Goal: Transaction & Acquisition: Purchase product/service

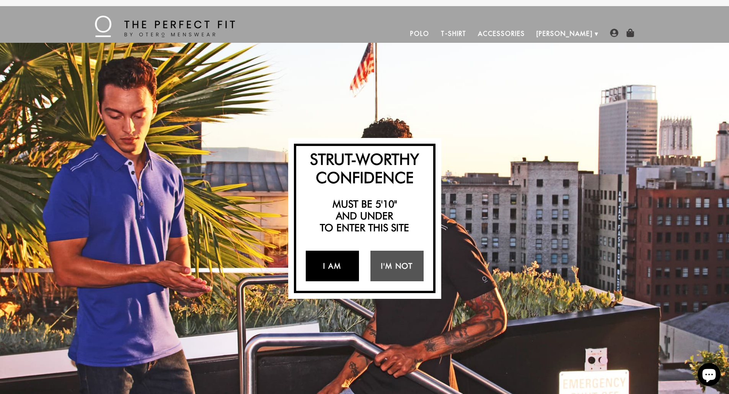
click at [341, 268] on link "I Am" at bounding box center [332, 266] width 53 height 31
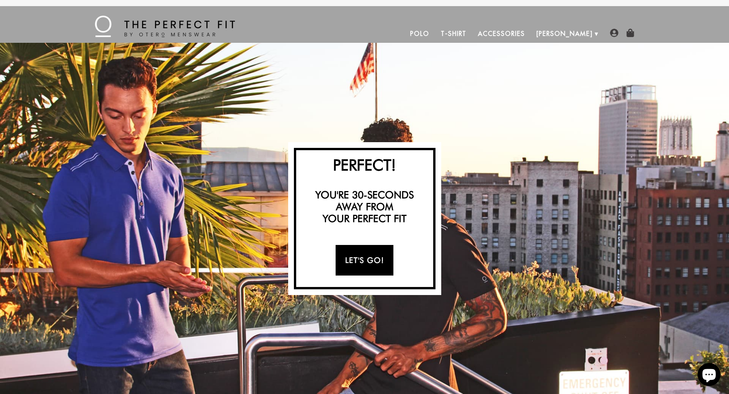
click at [363, 262] on link "Let's Go!" at bounding box center [364, 260] width 58 height 31
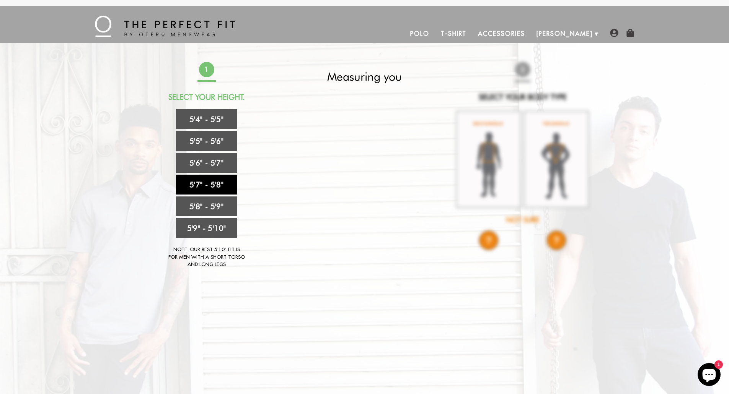
click at [211, 180] on link "5'7" - 5'8"" at bounding box center [206, 185] width 61 height 20
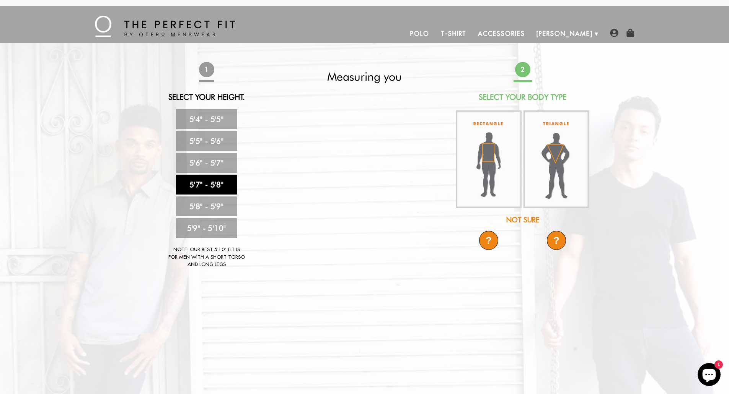
click at [559, 151] on img at bounding box center [556, 160] width 66 height 98
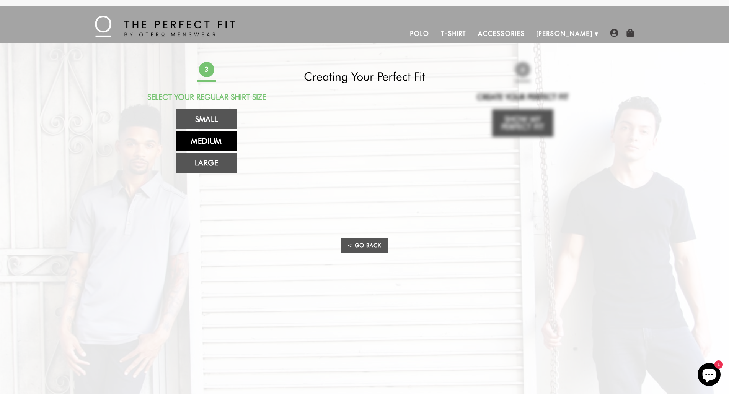
click at [211, 140] on link "Medium" at bounding box center [206, 141] width 61 height 20
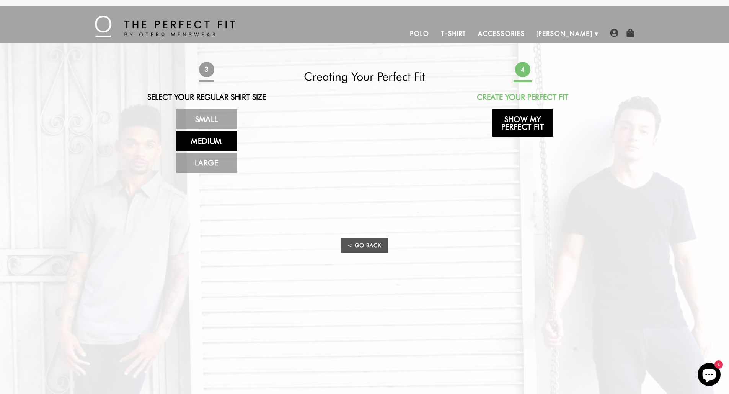
click at [527, 122] on link "Show My Perfect Fit" at bounding box center [522, 123] width 61 height 28
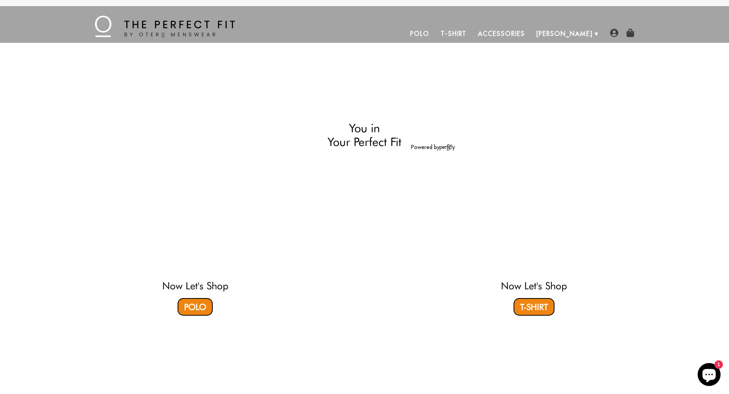
select select "57-58"
select select "triangle"
select select "M"
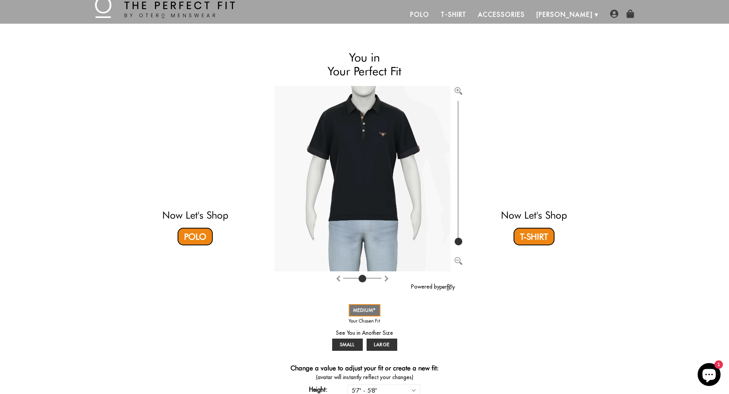
scroll to position [13, 0]
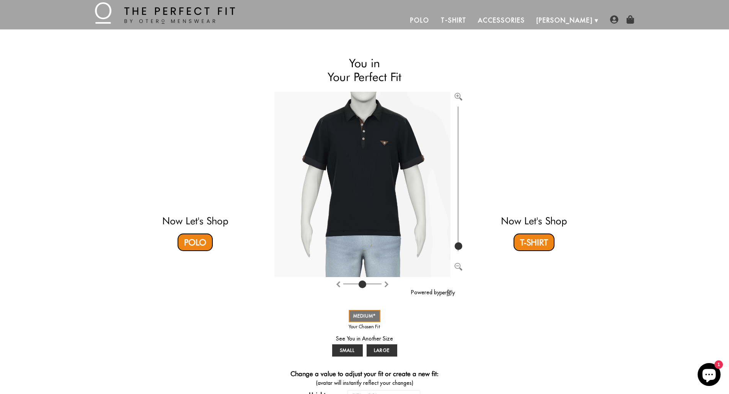
type input "108"
click at [462, 246] on input "range" at bounding box center [458, 179] width 8 height 148
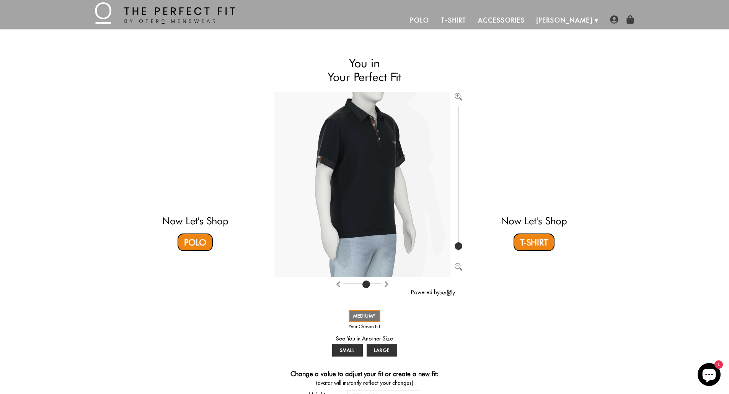
type input "4"
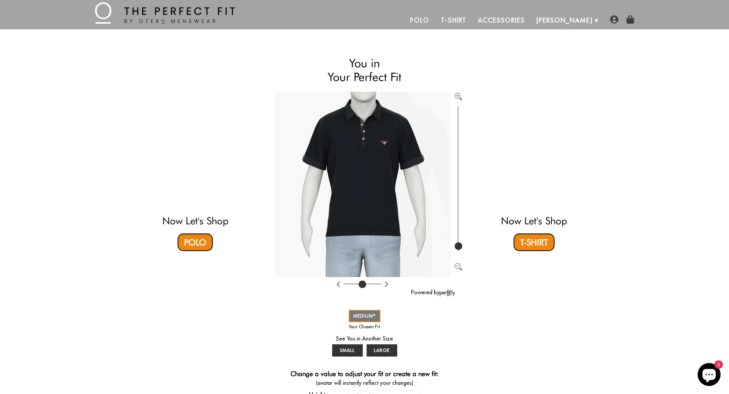
click at [363, 285] on input "range" at bounding box center [362, 285] width 38 height 1
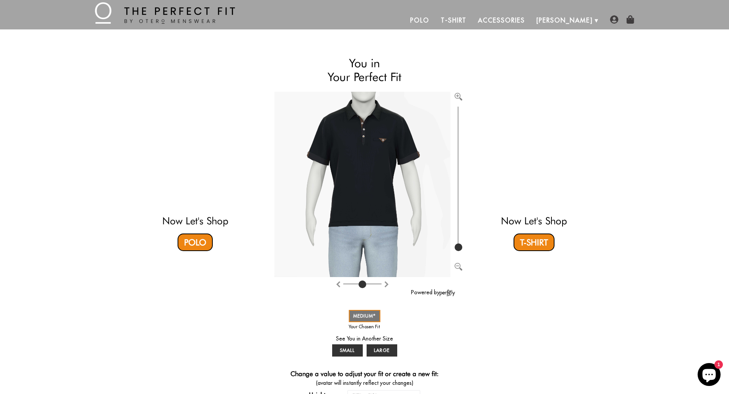
drag, startPoint x: 458, startPoint y: 245, endPoint x: 461, endPoint y: 248, distance: 4.6
type input "100"
click at [461, 248] on input "range" at bounding box center [458, 179] width 8 height 148
click at [535, 243] on link "T-Shirt" at bounding box center [533, 243] width 41 height 18
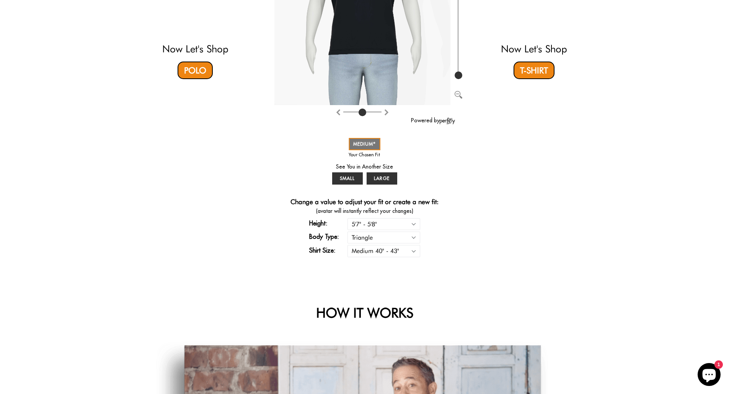
scroll to position [191, 0]
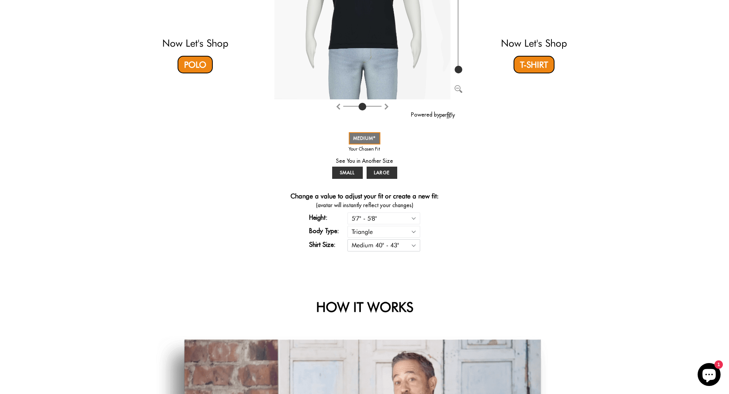
click at [414, 246] on select "Small 36" - 39" Medium 40" - 43" Large 44" - 47"" at bounding box center [383, 245] width 73 height 12
select select "S"
click at [347, 239] on select "Small 36" - 39" Medium 40" - 43" Large 44" - 47"" at bounding box center [383, 245] width 73 height 12
click at [467, 205] on div "Now Let's Shop Polo You in Your Perfect Fit Powered by SMALL MEDIUM LARGE * You…" at bounding box center [364, 65] width 451 height 388
select select "57-58"
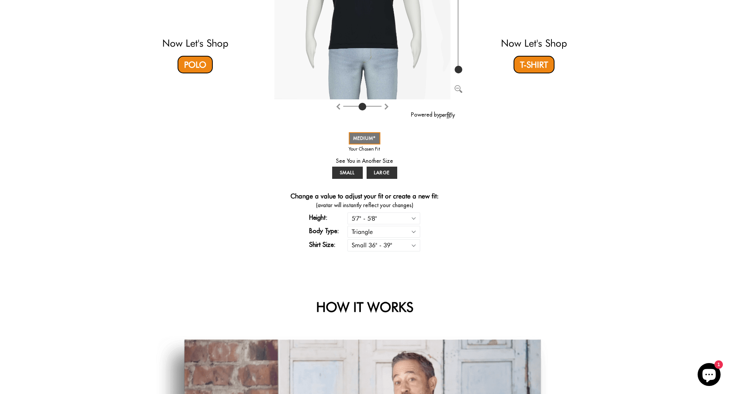
select select "triangle"
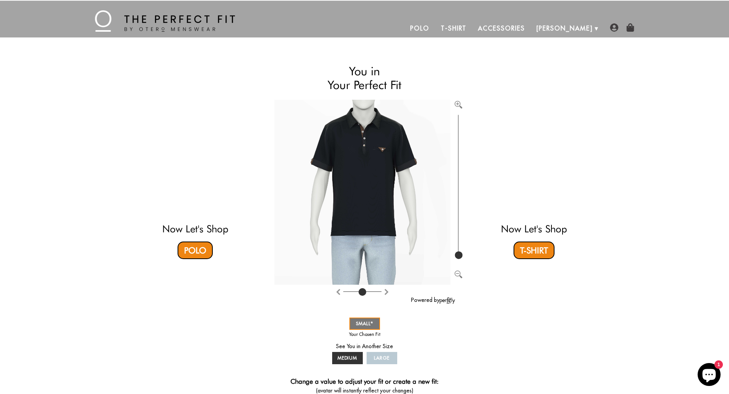
scroll to position [0, 0]
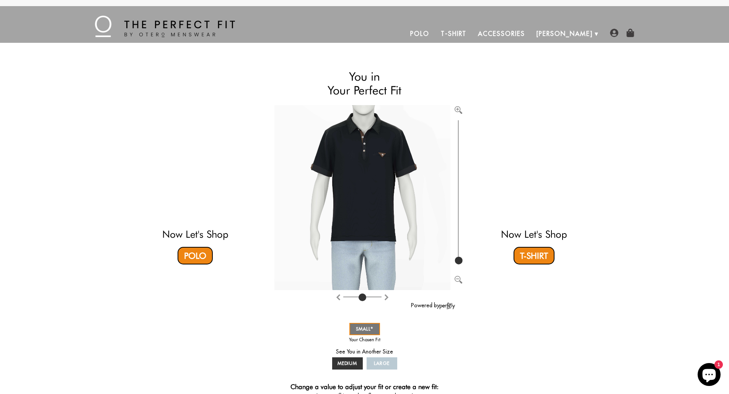
click at [525, 195] on video at bounding box center [534, 165] width 228 height 114
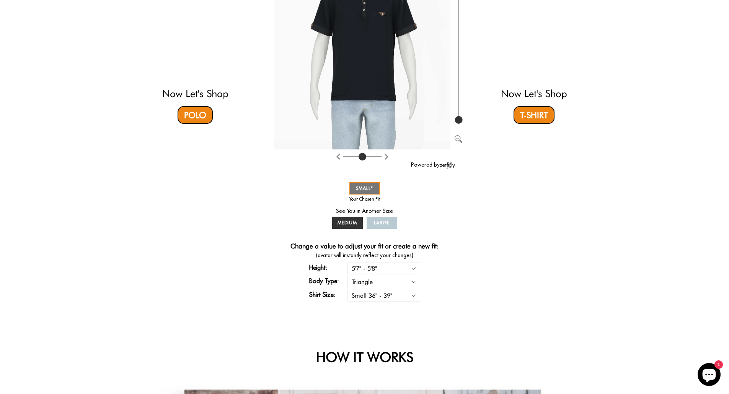
scroll to position [153, 0]
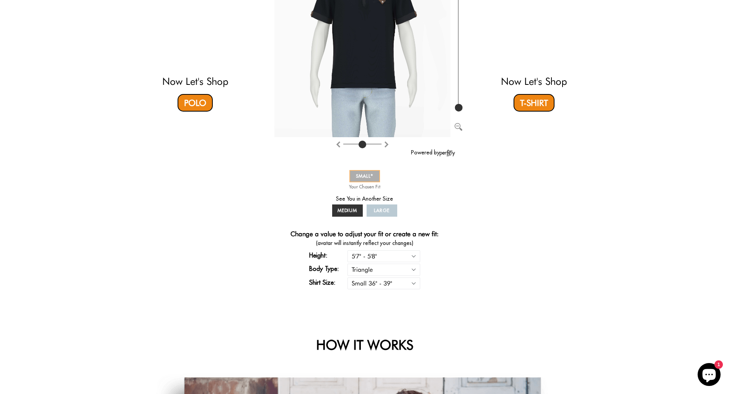
click at [360, 179] on span "SMALL" at bounding box center [365, 176] width 18 height 6
click at [343, 210] on span "MEDIUM" at bounding box center [347, 211] width 20 height 6
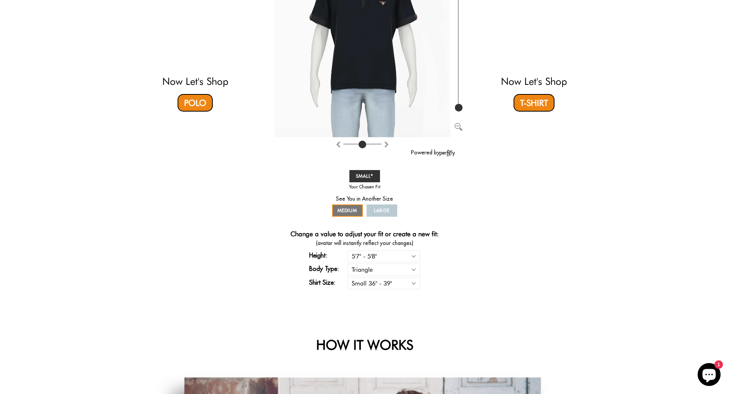
click at [380, 211] on span "LARGE" at bounding box center [382, 211] width 16 height 6
click at [374, 179] on link "SMALL" at bounding box center [364, 176] width 31 height 12
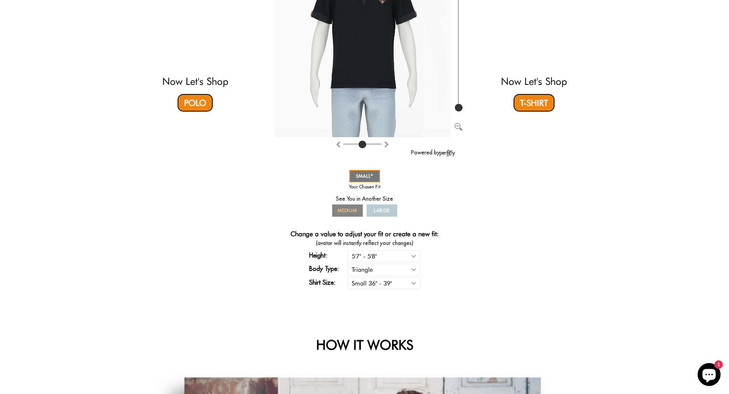
click at [346, 210] on span "MEDIUM" at bounding box center [347, 211] width 20 height 6
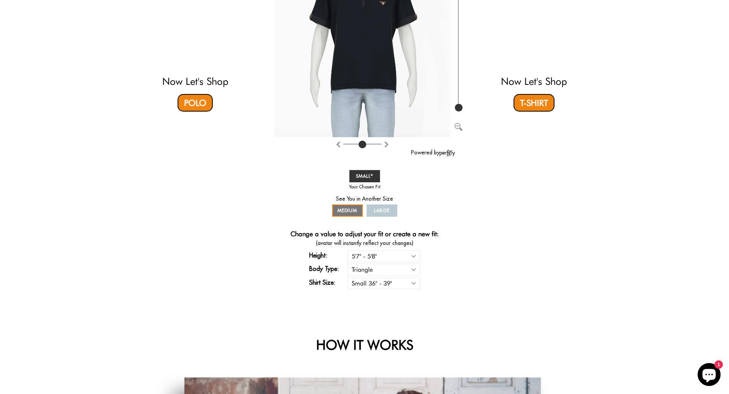
click at [397, 209] on div "SMALL MEDIUM LARGE" at bounding box center [364, 193] width 69 height 50
click at [387, 210] on span "LARGE" at bounding box center [382, 211] width 16 height 6
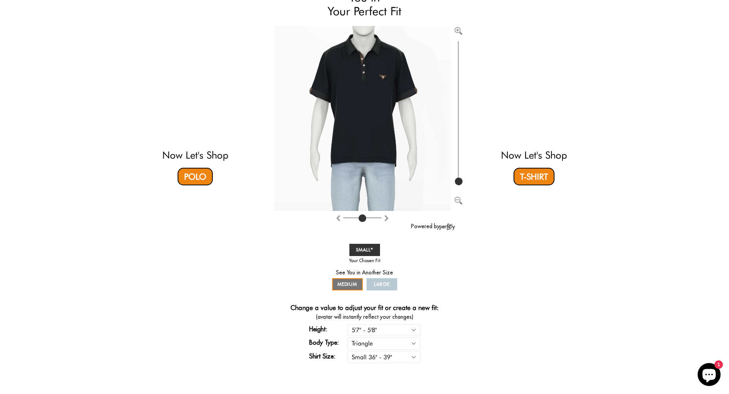
scroll to position [76, 0]
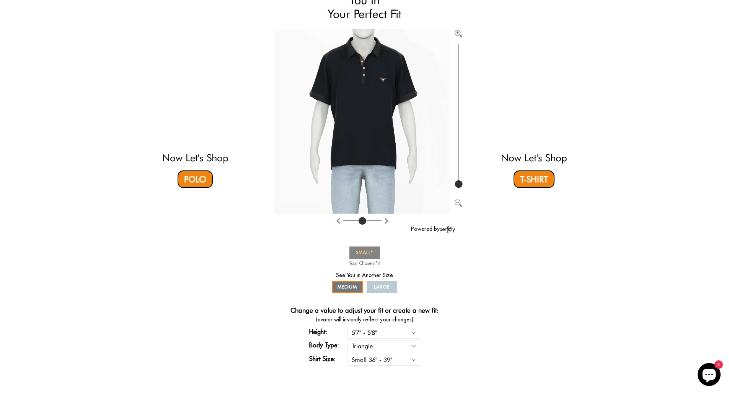
click at [364, 250] on span "SMALL" at bounding box center [365, 253] width 18 height 6
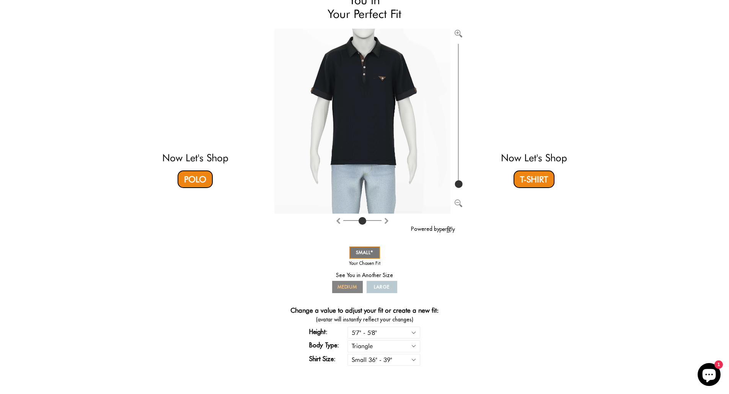
click at [349, 286] on span "MEDIUM" at bounding box center [347, 287] width 20 height 6
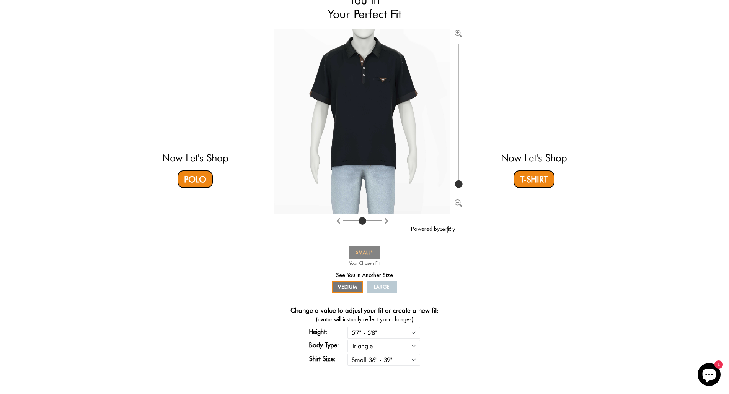
click at [363, 250] on span "SMALL" at bounding box center [365, 253] width 18 height 6
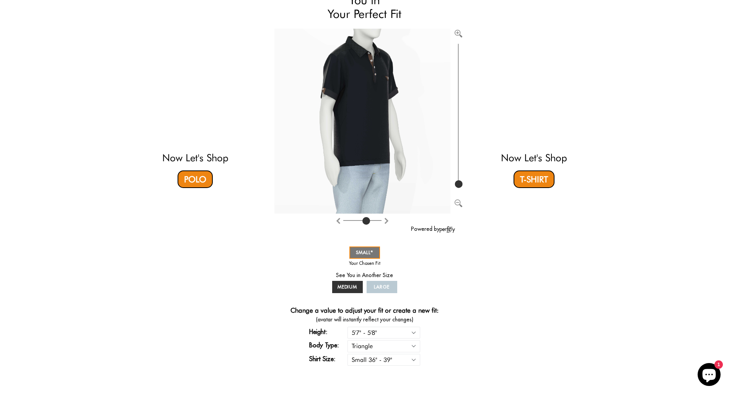
type input "4"
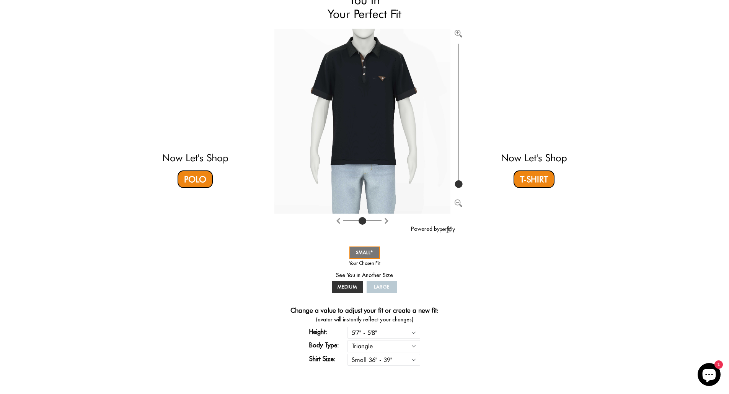
click at [362, 222] on input "range" at bounding box center [362, 222] width 38 height 1
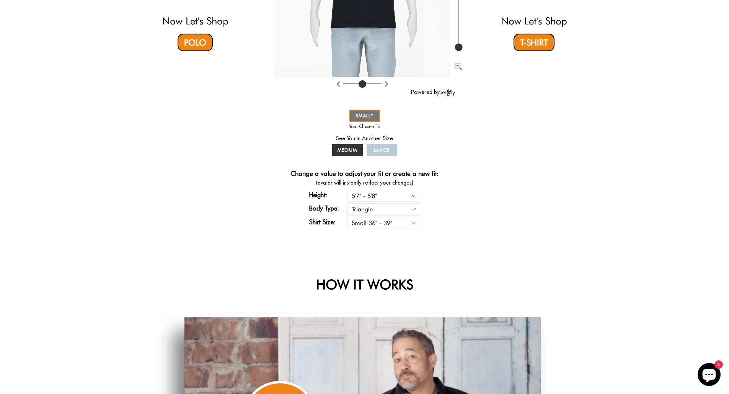
scroll to position [229, 0]
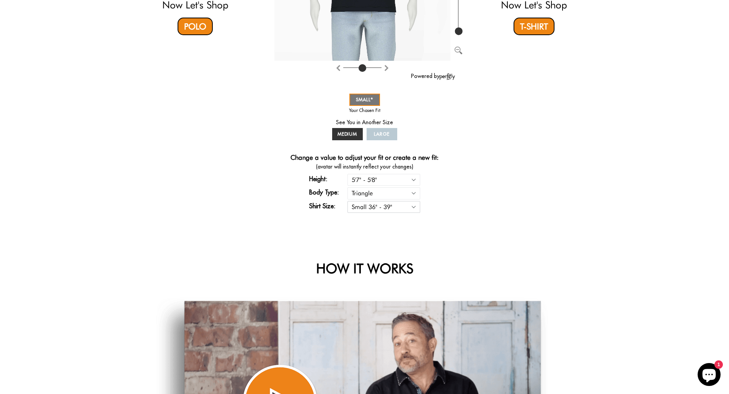
click at [416, 207] on select "Small 36" - 39" Medium 40" - 43" Large 44" - 47"" at bounding box center [383, 207] width 73 height 12
select select "M"
click at [347, 201] on select "Small 36" - 39" Medium 40" - 43" Large 44" - 47"" at bounding box center [383, 207] width 73 height 12
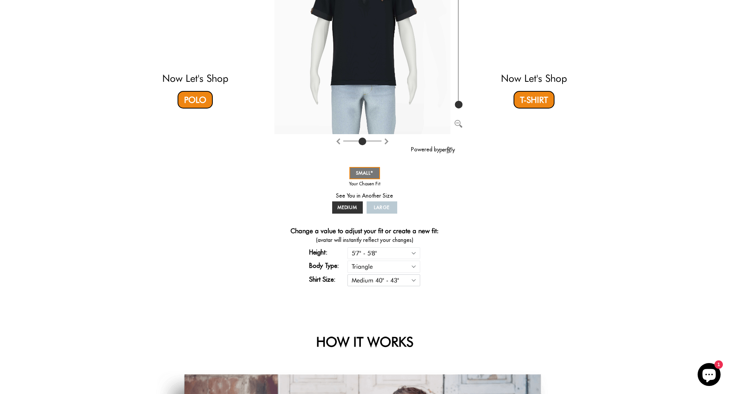
scroll to position [153, 0]
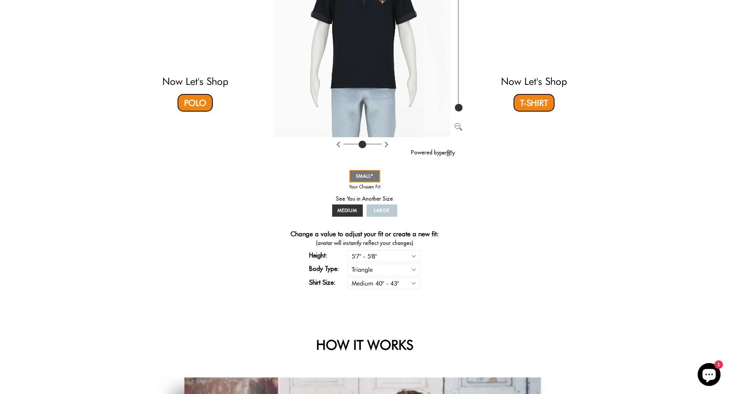
select select "57-58"
select select "triangle"
select select "M"
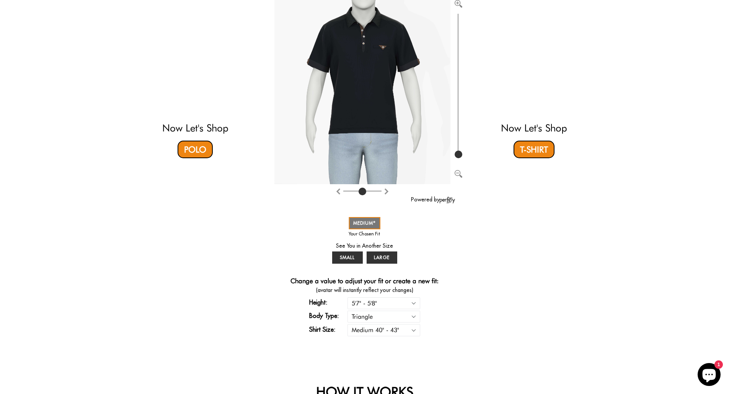
scroll to position [115, 0]
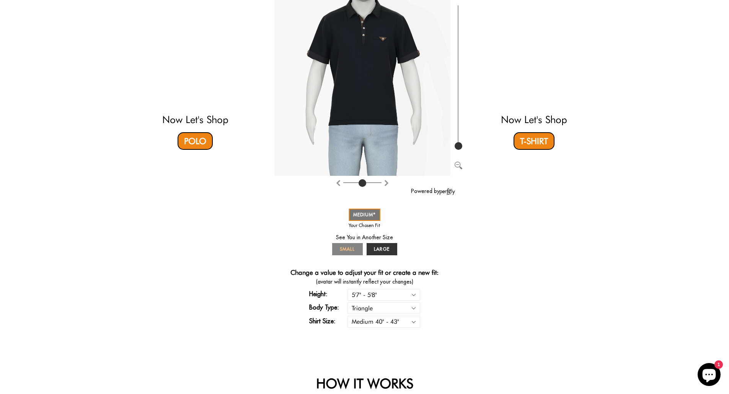
click at [348, 249] on span "SMALL" at bounding box center [347, 249] width 15 height 6
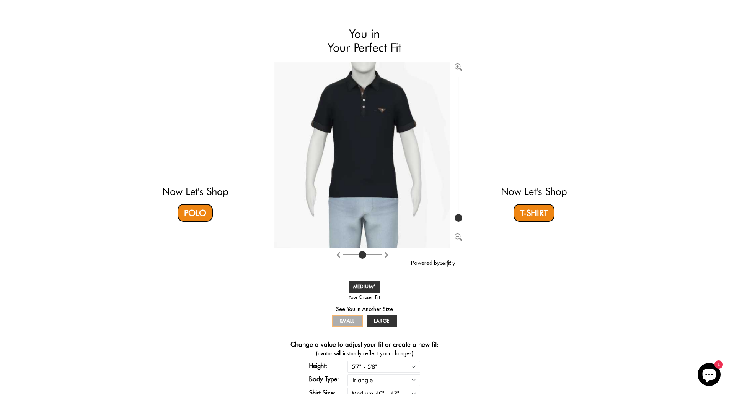
scroll to position [38, 0]
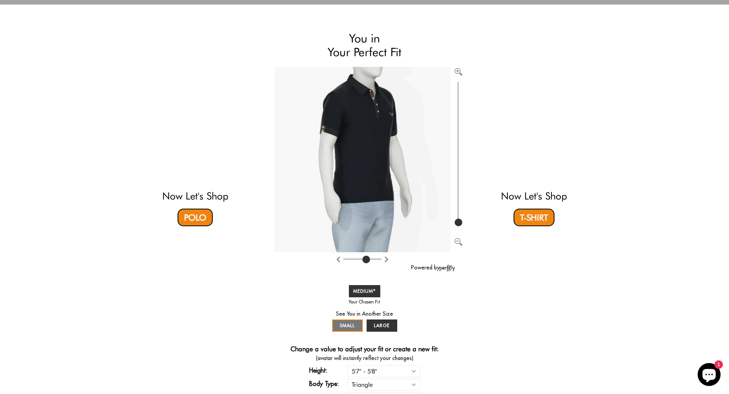
type input "4"
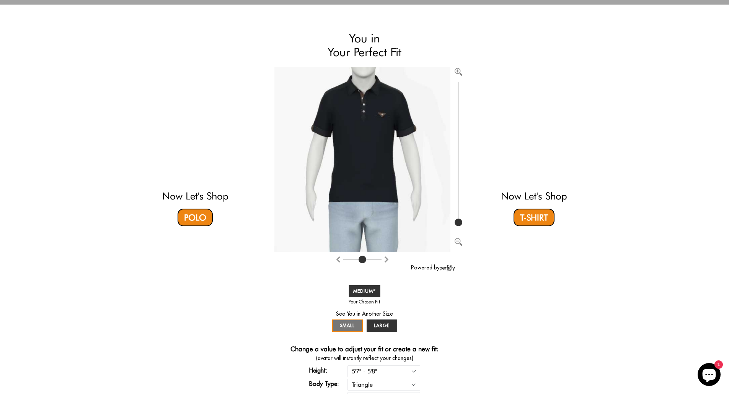
click at [361, 260] on input "range" at bounding box center [362, 260] width 38 height 1
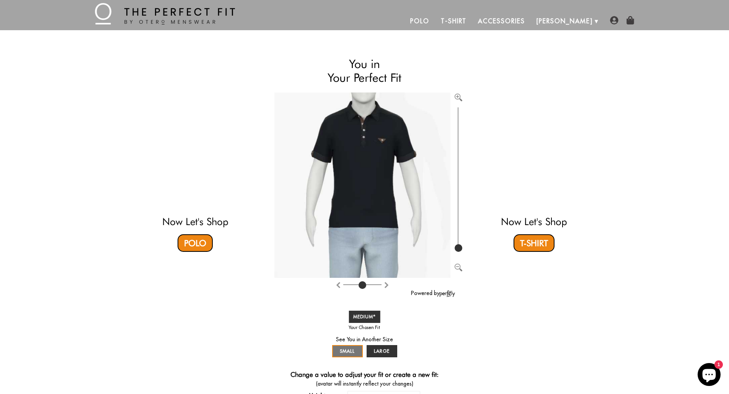
scroll to position [0, 0]
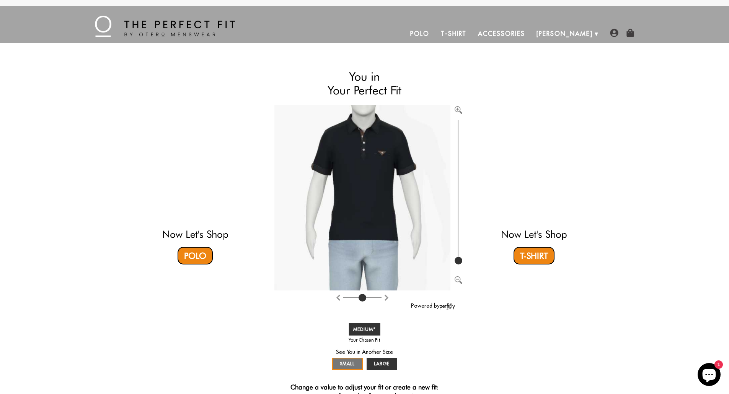
click at [472, 32] on link "T-Shirt" at bounding box center [453, 33] width 37 height 18
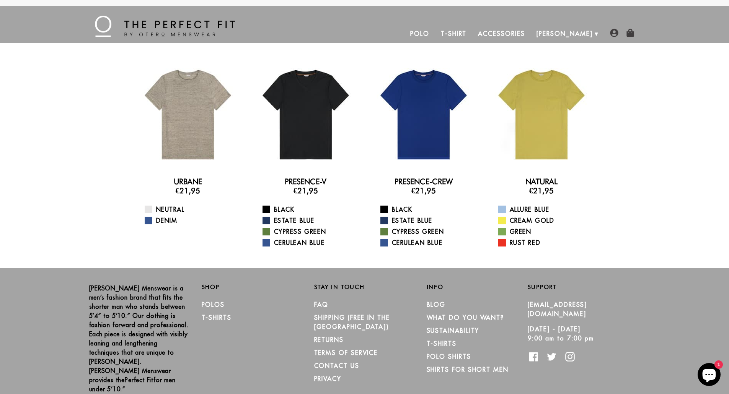
scroll to position [22, 0]
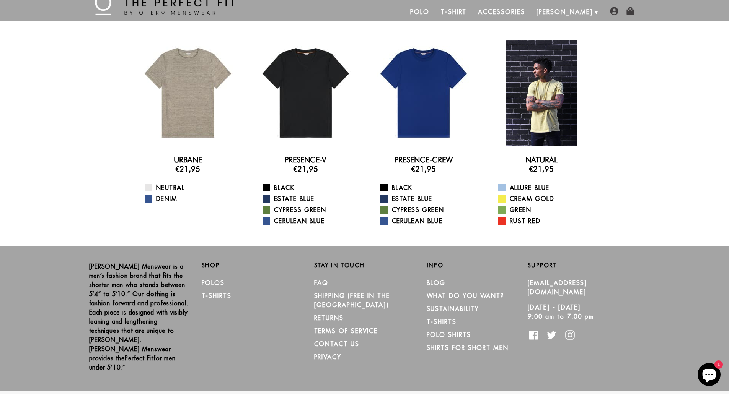
click at [549, 101] on div at bounding box center [541, 93] width 106 height 106
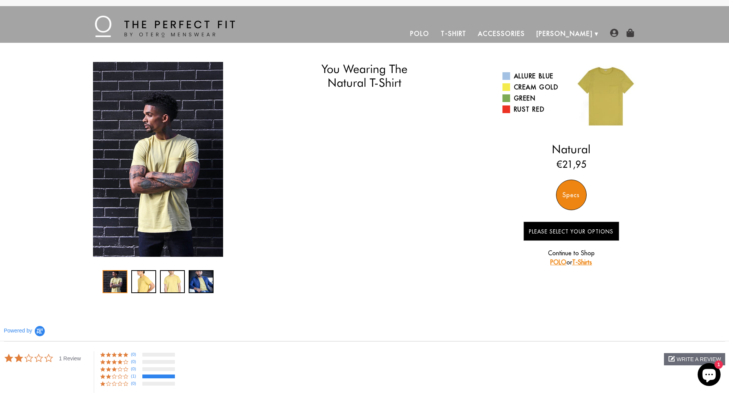
select select "57-58"
select select "triangle"
select select "M"
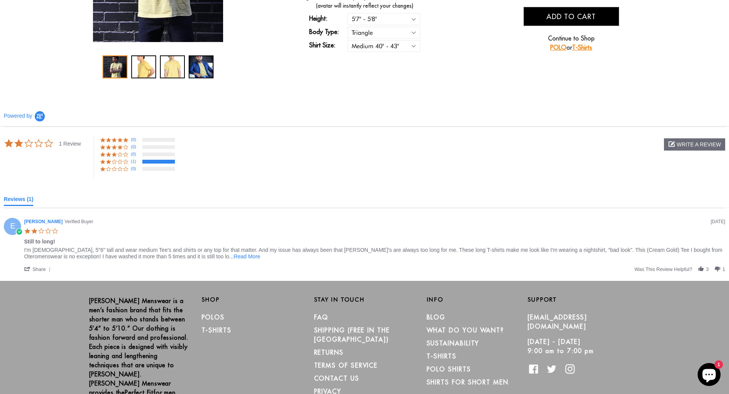
scroll to position [229, 0]
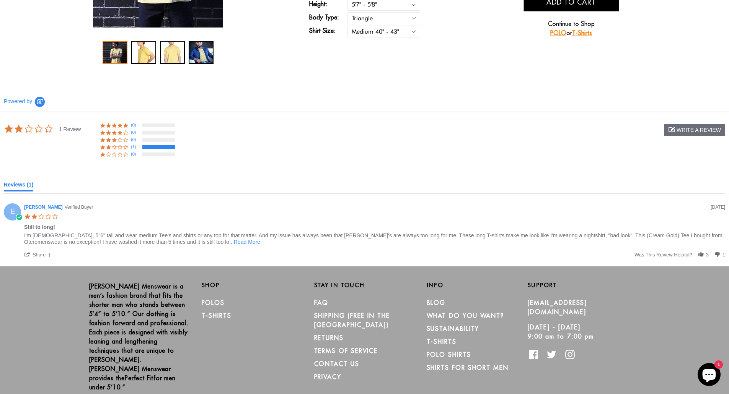
click at [229, 241] on span "...Read More" at bounding box center [244, 242] width 31 height 6
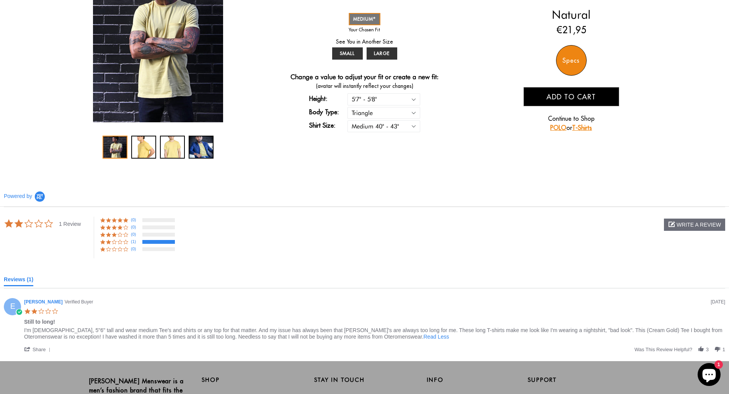
scroll to position [96, 0]
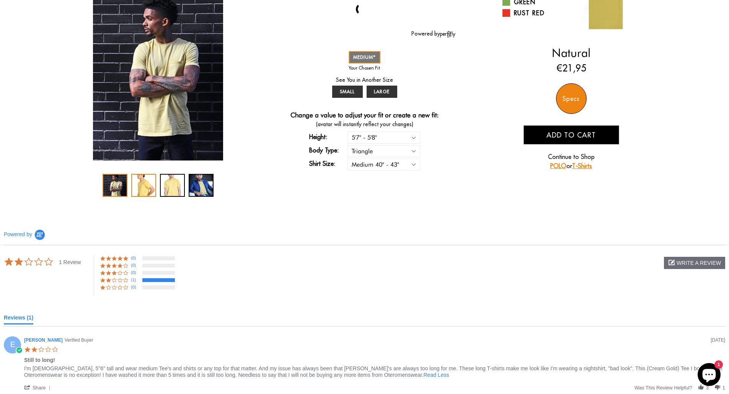
click at [141, 183] on div "2 / 4" at bounding box center [143, 185] width 25 height 23
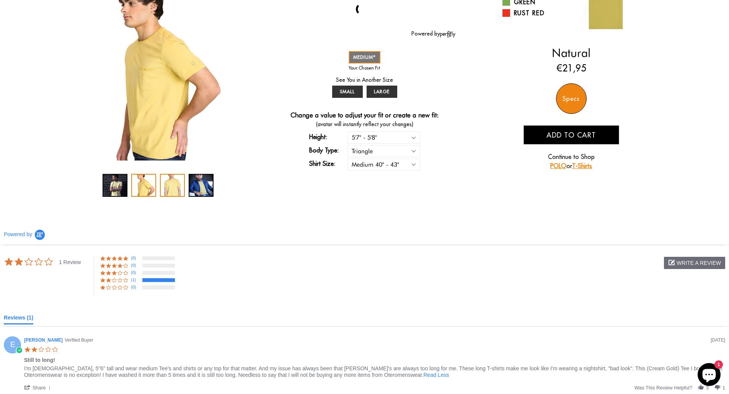
click at [167, 187] on div "3 / 4" at bounding box center [172, 185] width 25 height 23
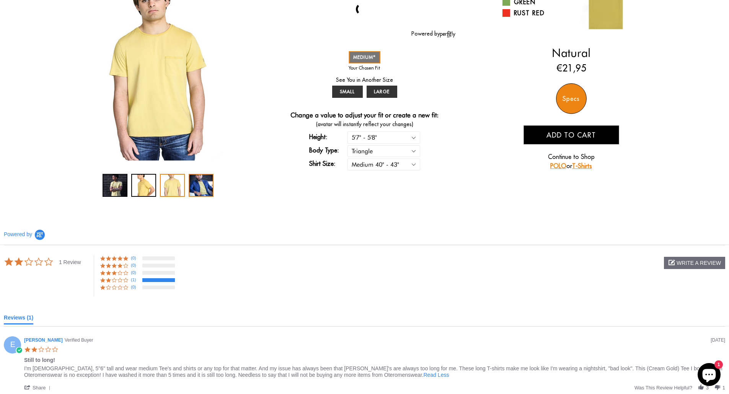
click at [202, 189] on div "4 / 4" at bounding box center [201, 185] width 25 height 23
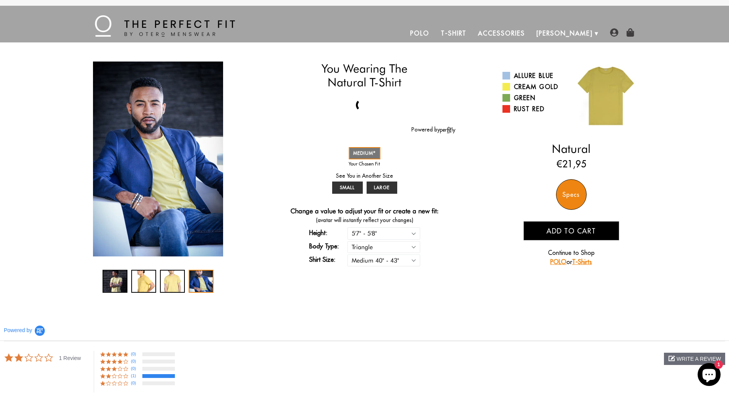
scroll to position [0, 0]
drag, startPoint x: 348, startPoint y: 187, endPoint x: 336, endPoint y: 188, distance: 11.6
click at [348, 187] on span "SMALL" at bounding box center [347, 188] width 15 height 6
click at [111, 282] on div "1 / 4" at bounding box center [114, 281] width 25 height 23
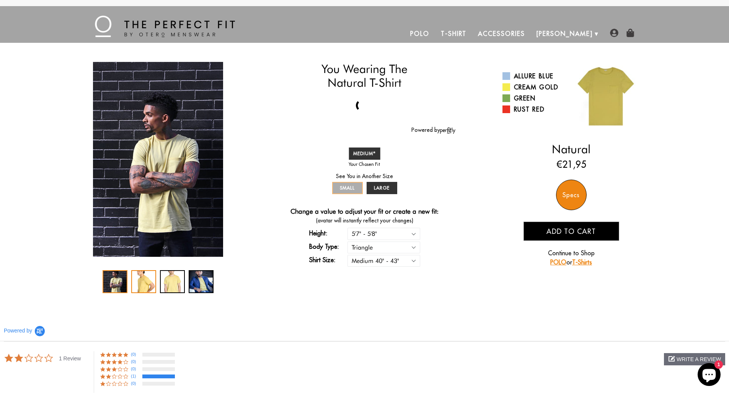
click at [132, 279] on div "2 / 4" at bounding box center [143, 281] width 25 height 23
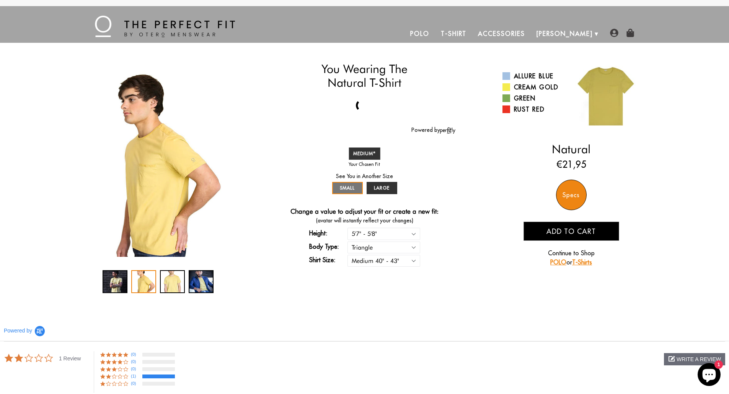
click at [472, 33] on link "T-Shirt" at bounding box center [453, 33] width 37 height 18
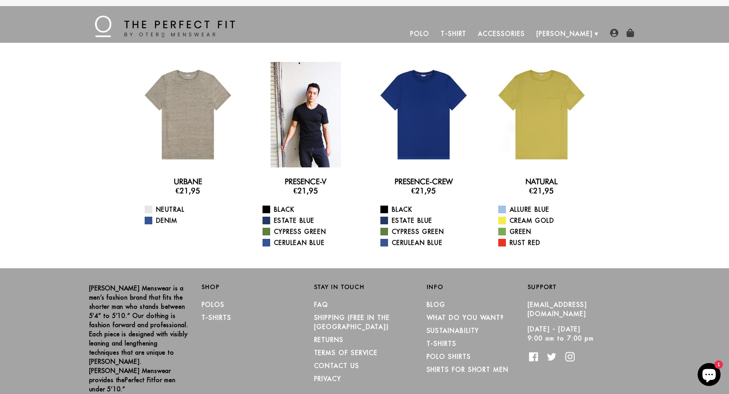
click at [319, 107] on div at bounding box center [306, 115] width 106 height 106
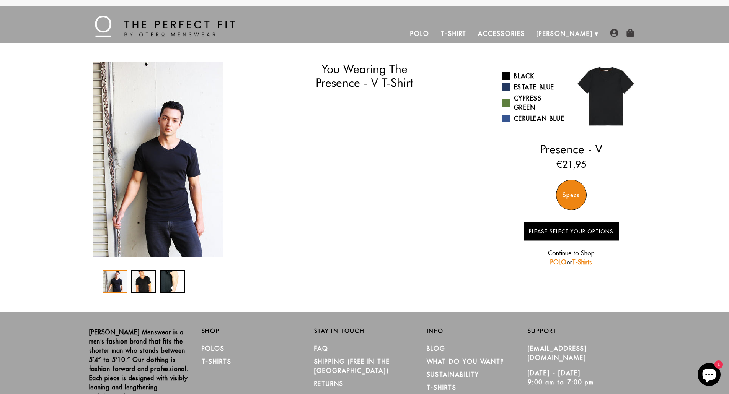
select select "57-58"
select select "triangle"
select select "M"
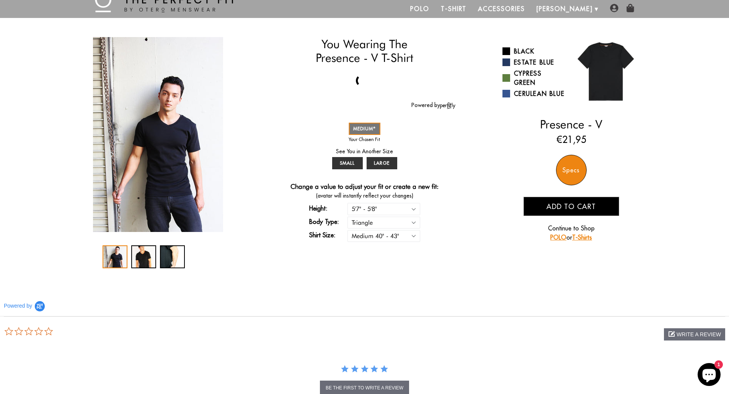
scroll to position [38, 0]
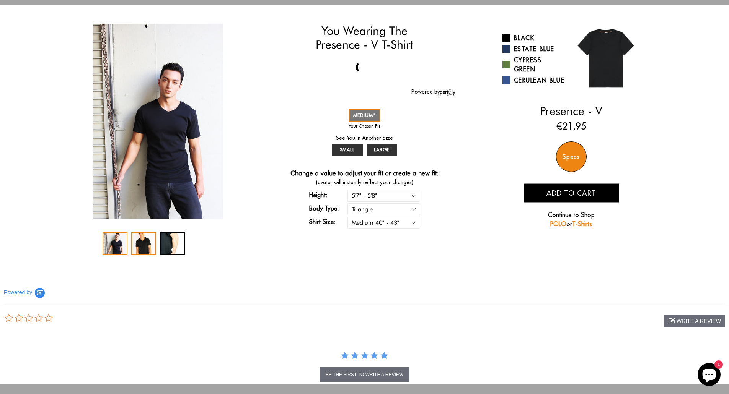
click at [143, 245] on div "2 / 3" at bounding box center [143, 243] width 25 height 23
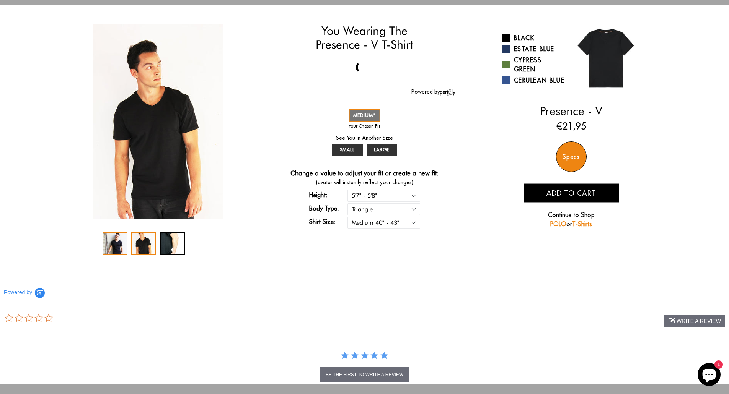
click at [122, 247] on div "1 / 3" at bounding box center [114, 243] width 25 height 23
